Goal: Check status: Check status

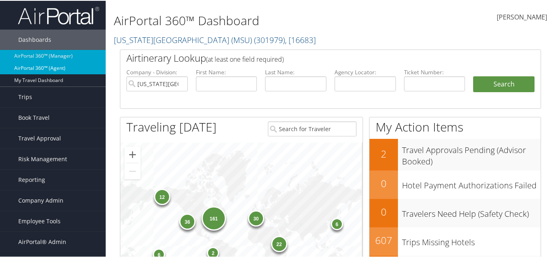
click at [72, 70] on link "AirPortal 360™ (Agent)" at bounding box center [53, 67] width 106 height 12
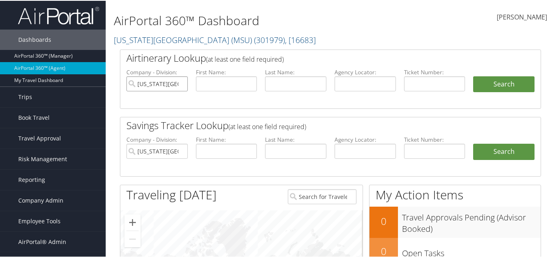
click at [180, 83] on input "[US_STATE][GEOGRAPHIC_DATA] (MSU)" at bounding box center [156, 83] width 61 height 15
drag, startPoint x: 232, startPoint y: 83, endPoint x: 293, endPoint y: 63, distance: 64.3
click at [233, 83] on input "text" at bounding box center [226, 83] width 61 height 15
type input "[PERSON_NAME]"
paste input "Basto"
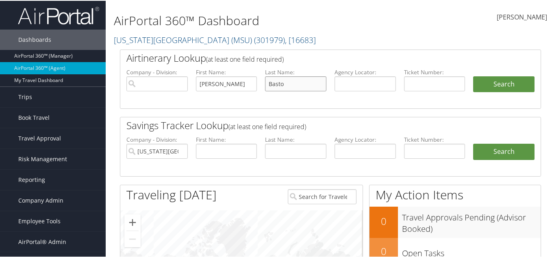
type input "Basto"
drag, startPoint x: 297, startPoint y: 83, endPoint x: 309, endPoint y: 71, distance: 16.4
click at [297, 83] on input "Basto" at bounding box center [295, 83] width 61 height 15
click at [473, 76] on button "Search" at bounding box center [503, 84] width 61 height 16
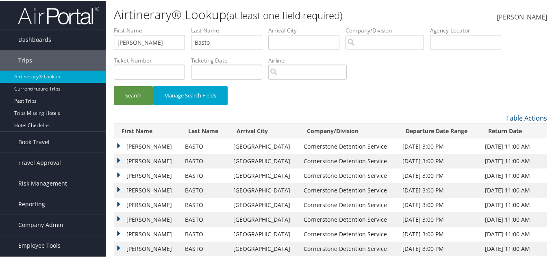
click at [308, 107] on div "Search Manage Search Fields" at bounding box center [331, 98] width 446 height 27
click at [117, 146] on td "JULIAN DAVID" at bounding box center [147, 146] width 67 height 15
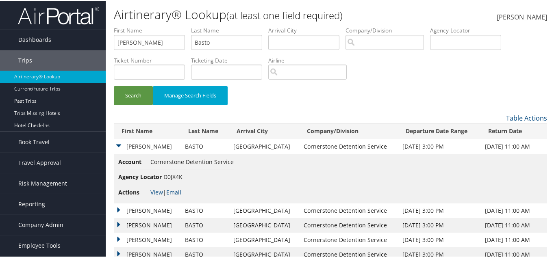
click at [118, 146] on td "JULIAN DAVID" at bounding box center [147, 146] width 67 height 15
